Goal: Task Accomplishment & Management: Use online tool/utility

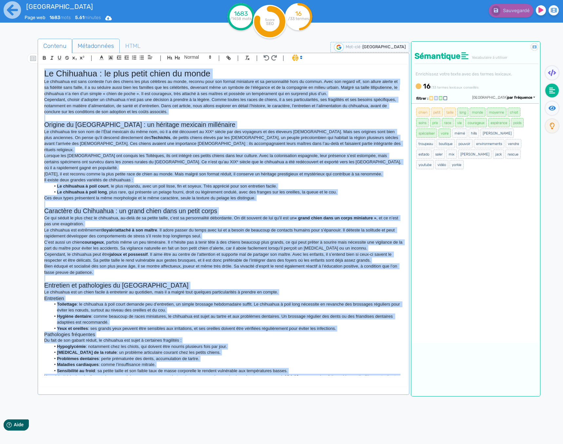
scroll to position [273, 0]
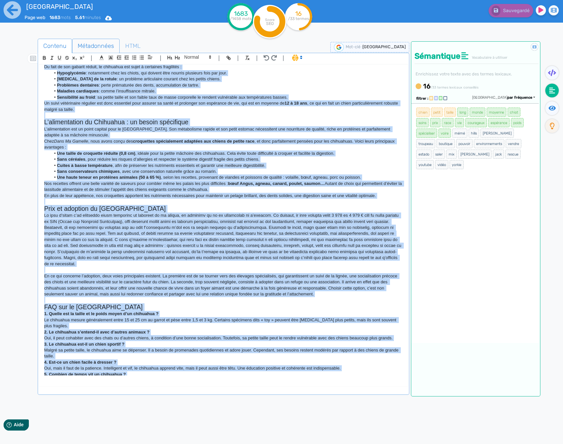
click at [81, 44] on span "Métadonnées" at bounding box center [95, 46] width 47 height 18
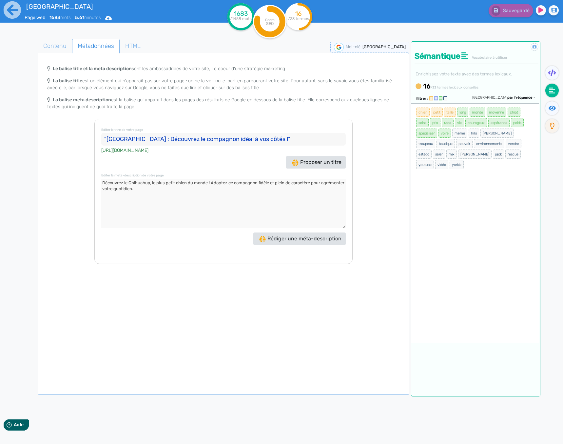
click at [171, 139] on input ""[GEOGRAPHIC_DATA] : Découvrez le compagnon idéal à vos côtés !"" at bounding box center [223, 139] width 244 height 13
click at [171, 138] on input ""[GEOGRAPHIC_DATA] : Découvrez le compagnon idéal à vos côtés !"" at bounding box center [223, 139] width 244 height 13
drag, startPoint x: 260, startPoint y: 137, endPoint x: 108, endPoint y: 141, distance: 151.4
click at [108, 141] on input ""[GEOGRAPHIC_DATA] : Découvrez le compagnon idéal à vos côtés !"" at bounding box center [223, 139] width 244 height 13
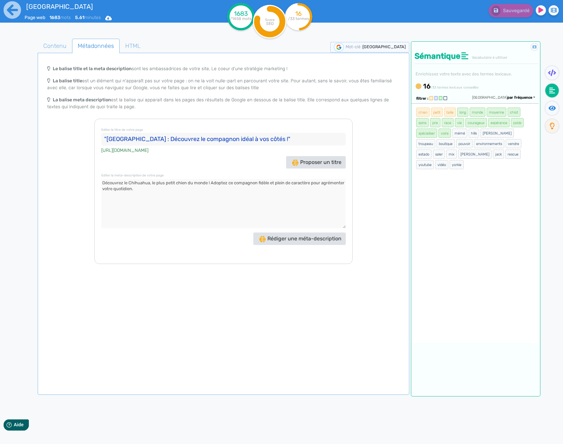
drag, startPoint x: 106, startPoint y: 138, endPoint x: 259, endPoint y: 137, distance: 153.0
click at [259, 137] on input ""[GEOGRAPHIC_DATA] : Découvrez le compagnon idéal à vos côtés !"" at bounding box center [223, 139] width 244 height 13
drag, startPoint x: 172, startPoint y: 193, endPoint x: 102, endPoint y: 180, distance: 71.4
click at [102, 180] on textarea at bounding box center [223, 203] width 244 height 49
click at [18, 14] on icon at bounding box center [12, 9] width 17 height 17
